Goal: Complete application form

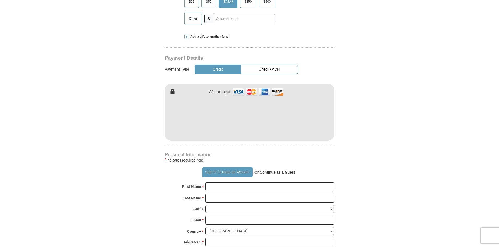
scroll to position [235, 0]
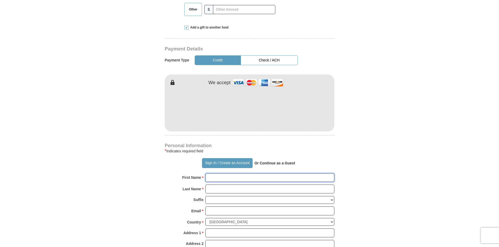
click at [229, 173] on input "First Name *" at bounding box center [270, 177] width 129 height 9
type input "[PERSON_NAME]"
click at [216, 206] on input "Email *" at bounding box center [270, 210] width 129 height 9
type input "[EMAIL_ADDRESS][DOMAIN_NAME]"
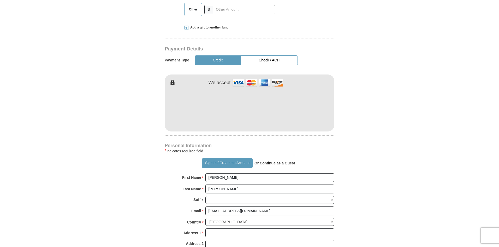
type input "[STREET_ADDRESS][PERSON_NAME]"
type input "Prosper"
select select "[GEOGRAPHIC_DATA]"
type input "75078"
type input "9409994000"
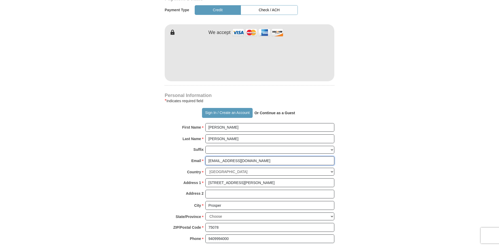
scroll to position [287, 0]
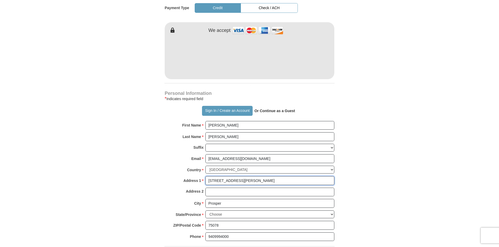
drag, startPoint x: 250, startPoint y: 170, endPoint x: 202, endPoint y: 171, distance: 48.1
click at [202, 176] on div "Address 1 * [STREET_ADDRESS][PERSON_NAME] Please enter Address 1" at bounding box center [250, 181] width 170 height 11
type input "[STREET_ADDRESS]"
drag, startPoint x: 235, startPoint y: 226, endPoint x: 202, endPoint y: 226, distance: 33.4
click at [202, 232] on div "Phone * * 9409994000 Please enter Phone Number Please enter Phone" at bounding box center [250, 237] width 170 height 11
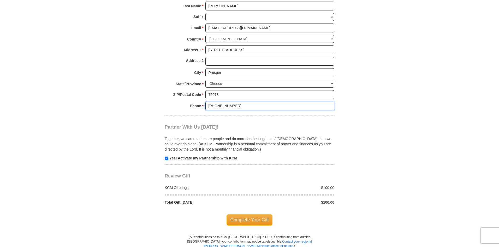
scroll to position [444, 0]
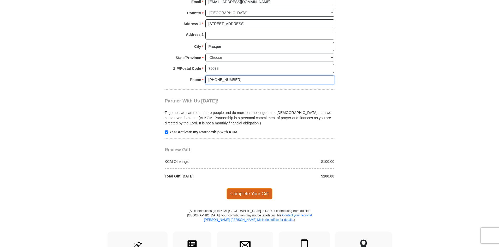
type input "[PHONE_NUMBER]"
click at [250, 188] on span "Complete Your Gift" at bounding box center [250, 193] width 46 height 11
